Goal: Task Accomplishment & Management: Manage account settings

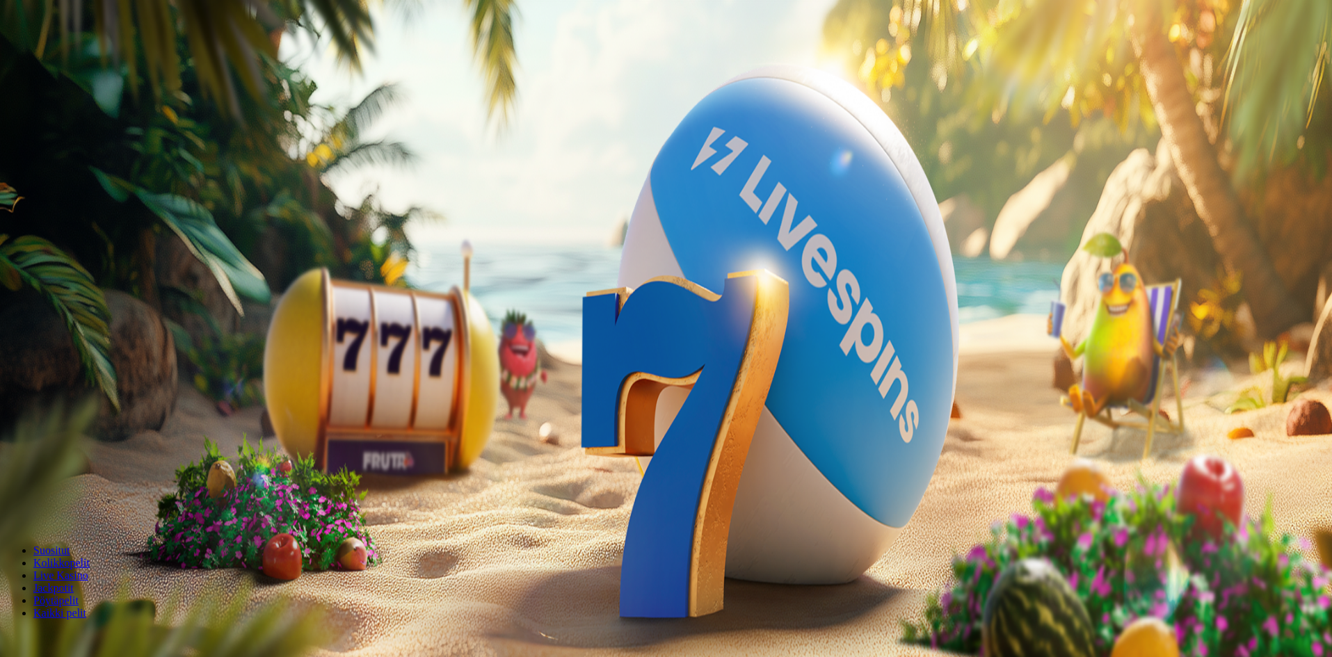
click at [84, 56] on span "Kirjaudu" at bounding box center [96, 50] width 34 height 10
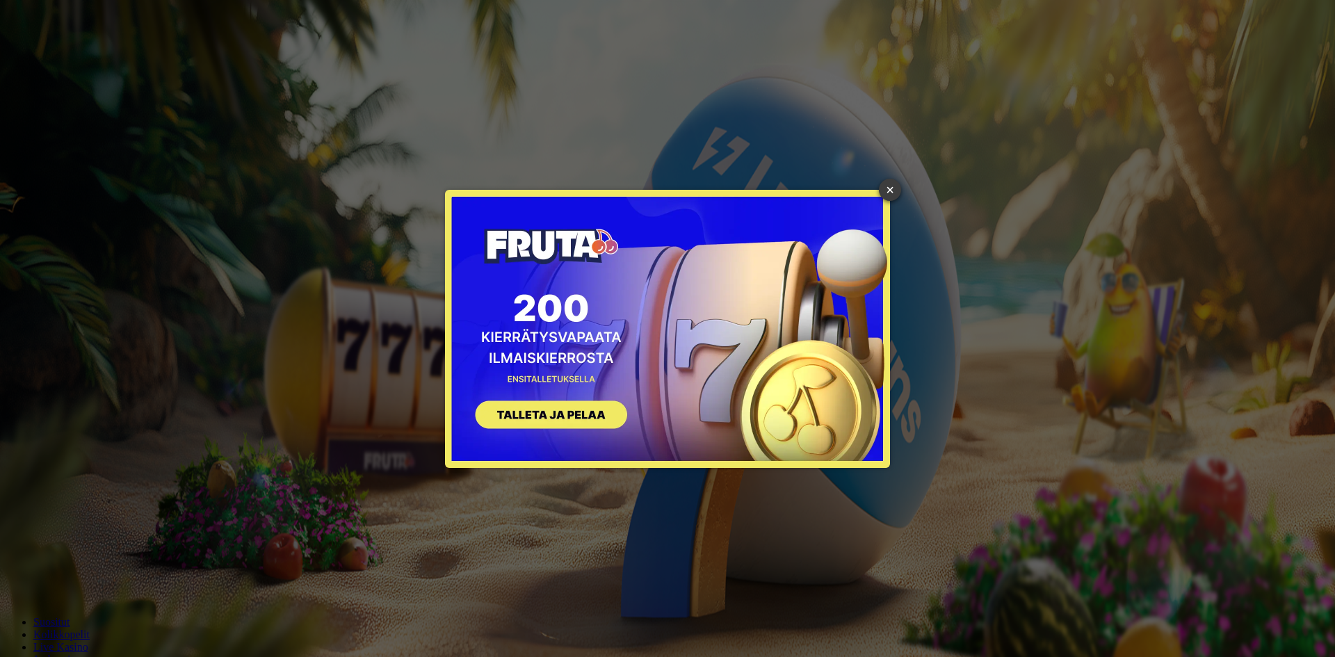
click at [889, 187] on link "×" at bounding box center [890, 190] width 22 height 22
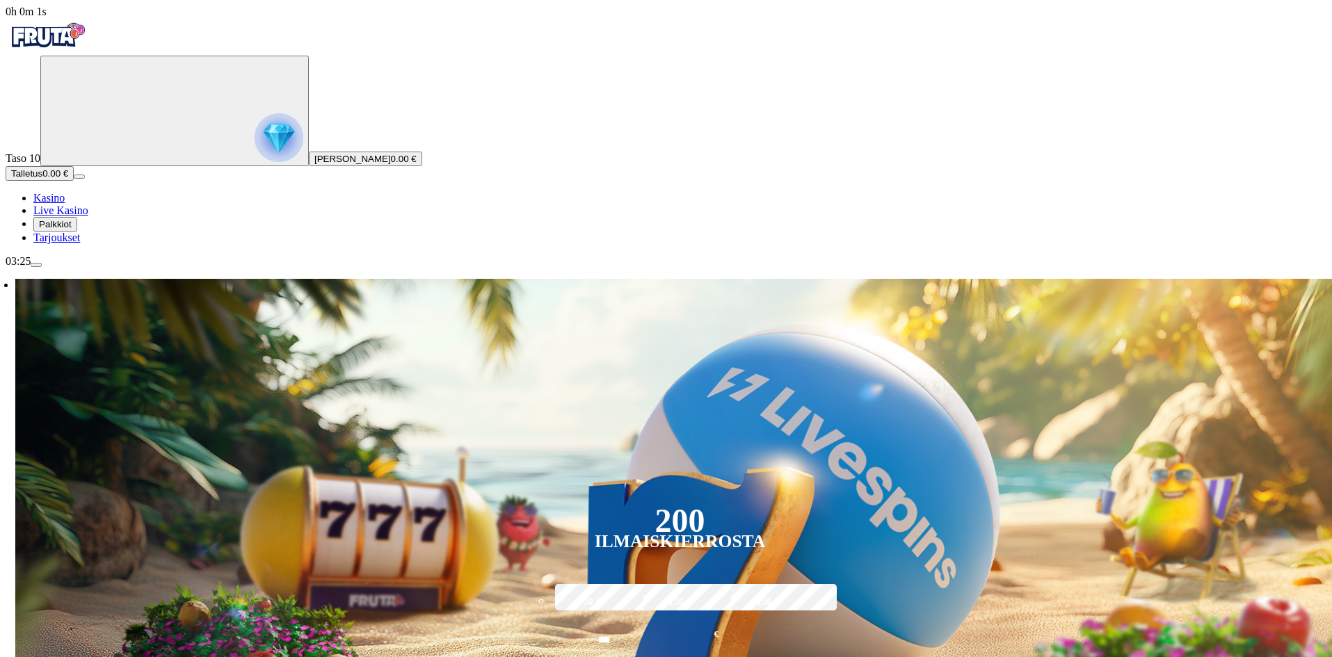
drag, startPoint x: 92, startPoint y: 380, endPoint x: 83, endPoint y: 378, distance: 10.1
click at [72, 229] on span "Palkkiot" at bounding box center [55, 224] width 33 height 10
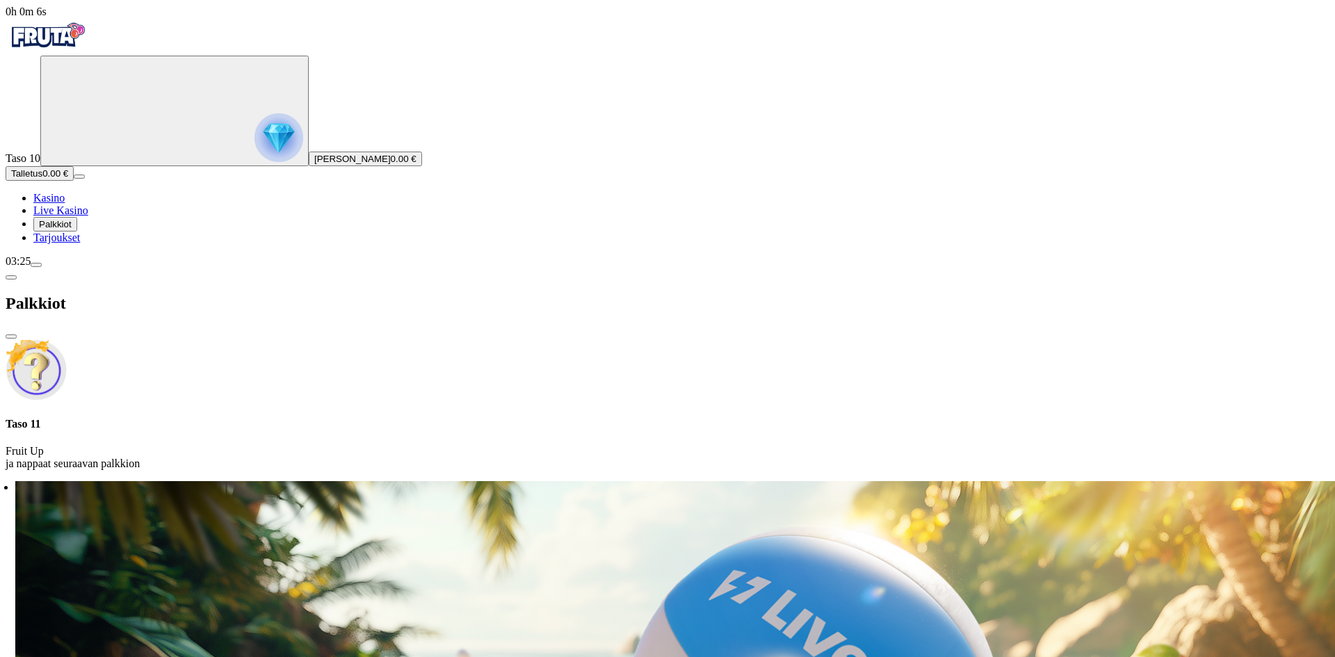
click at [36, 265] on span "menu icon" at bounding box center [36, 265] width 0 height 0
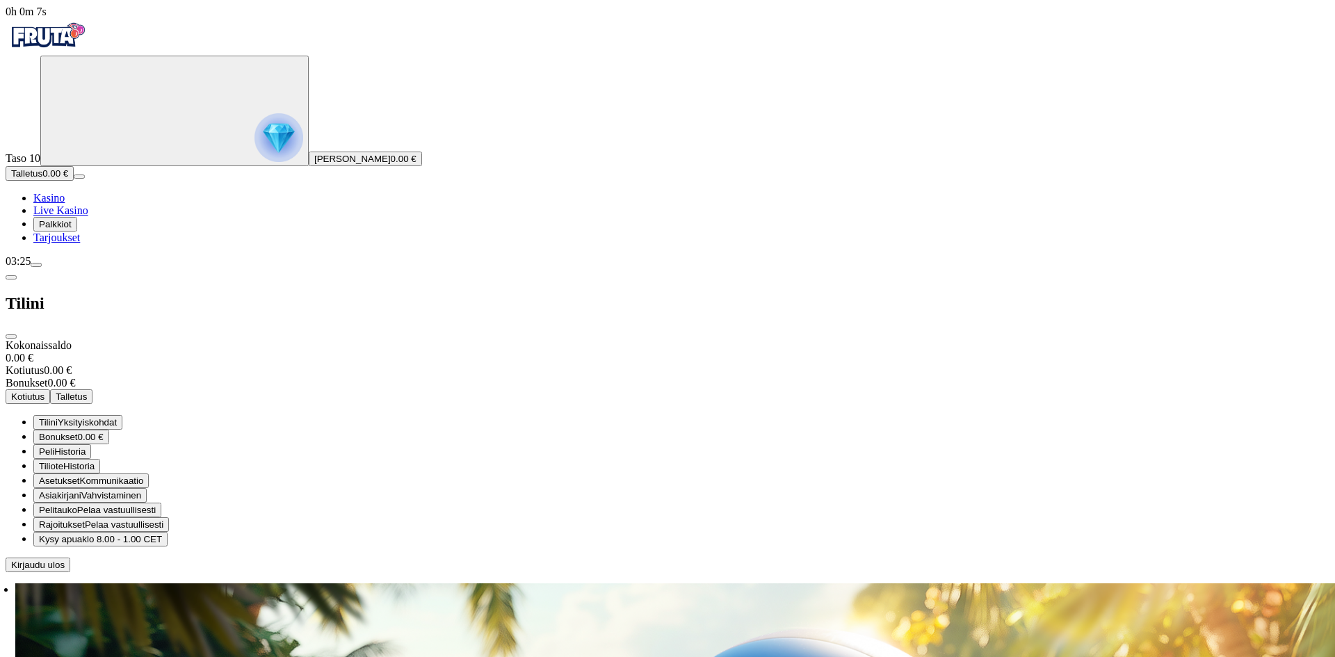
click at [65, 570] on span "Kirjaudu ulos" at bounding box center [38, 565] width 54 height 10
